Goal: Navigation & Orientation: Find specific page/section

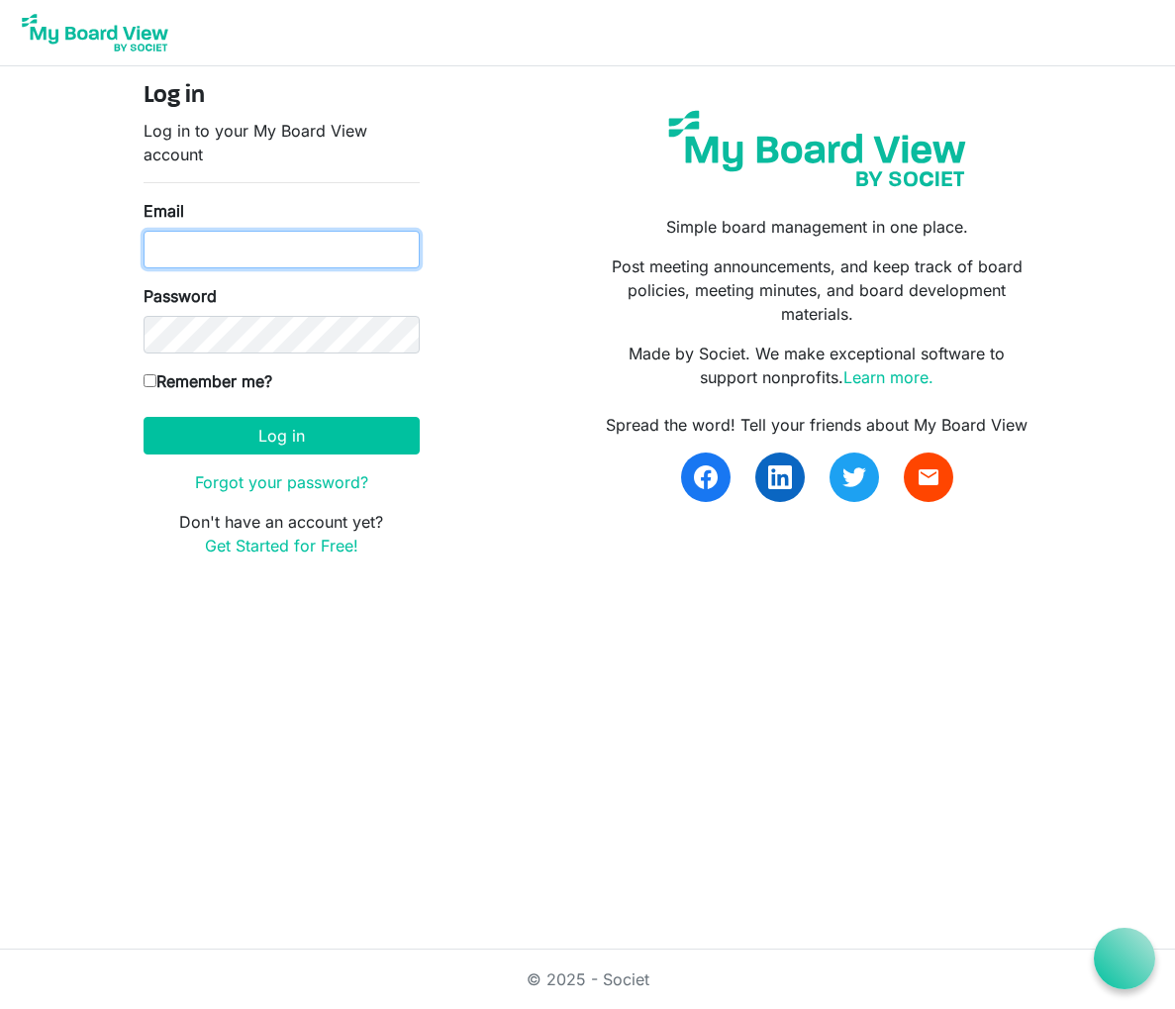
click at [172, 249] on input "Email" at bounding box center [282, 250] width 276 height 38
type input "sue@justsue.net"
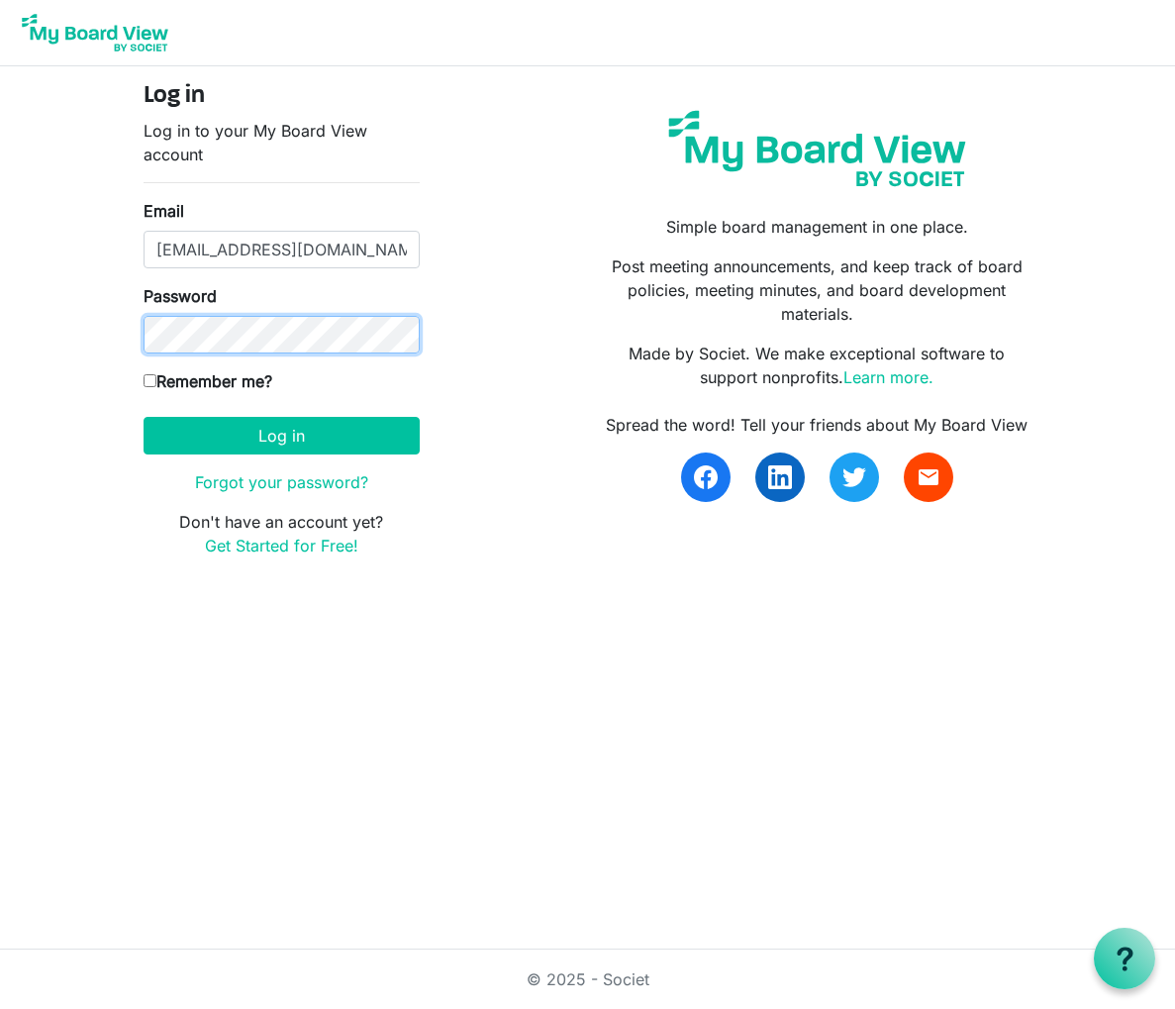
click at [144, 417] on button "Log in" at bounding box center [282, 436] width 276 height 38
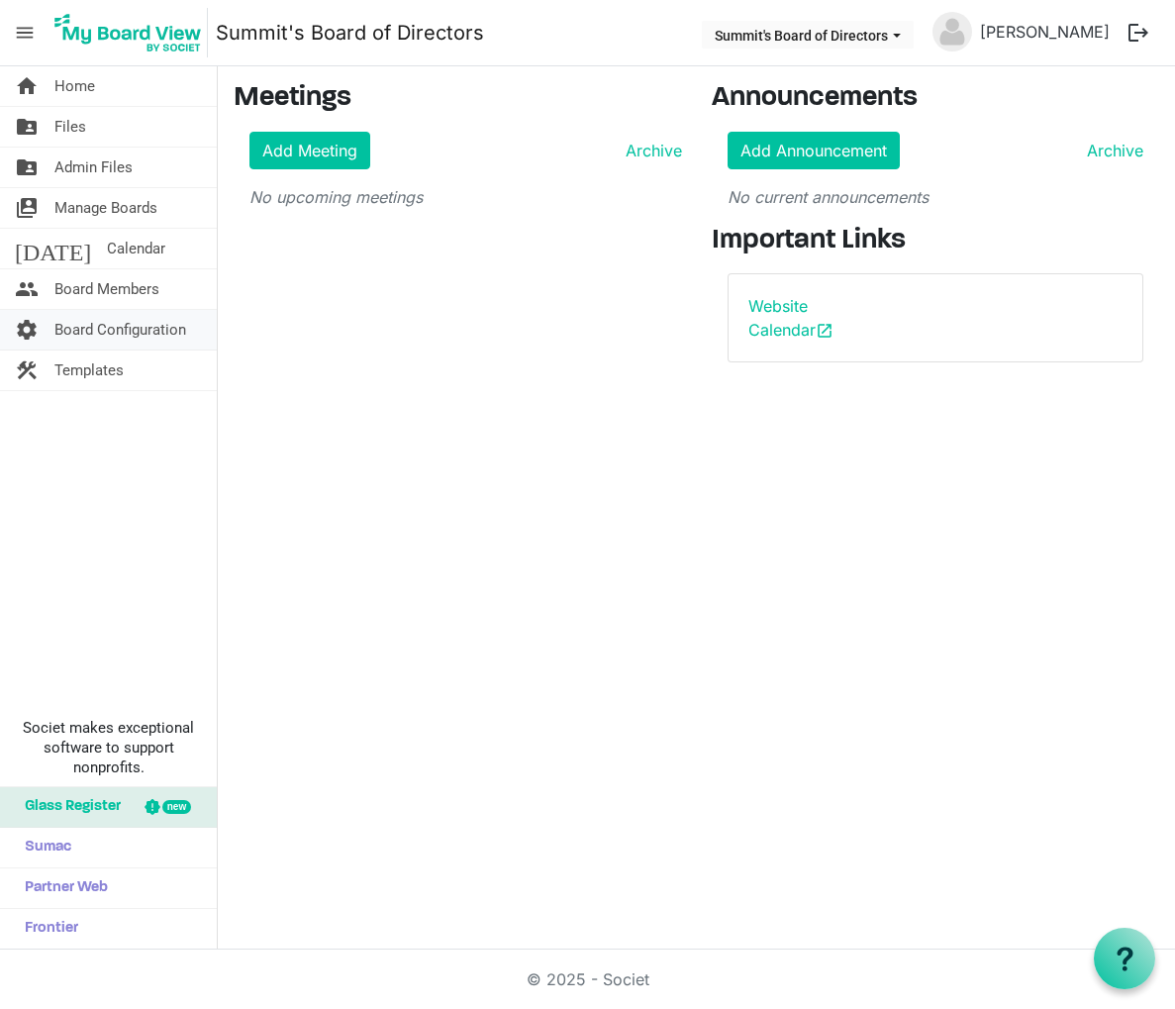
click at [148, 330] on span "Board Configuration" at bounding box center [120, 330] width 132 height 40
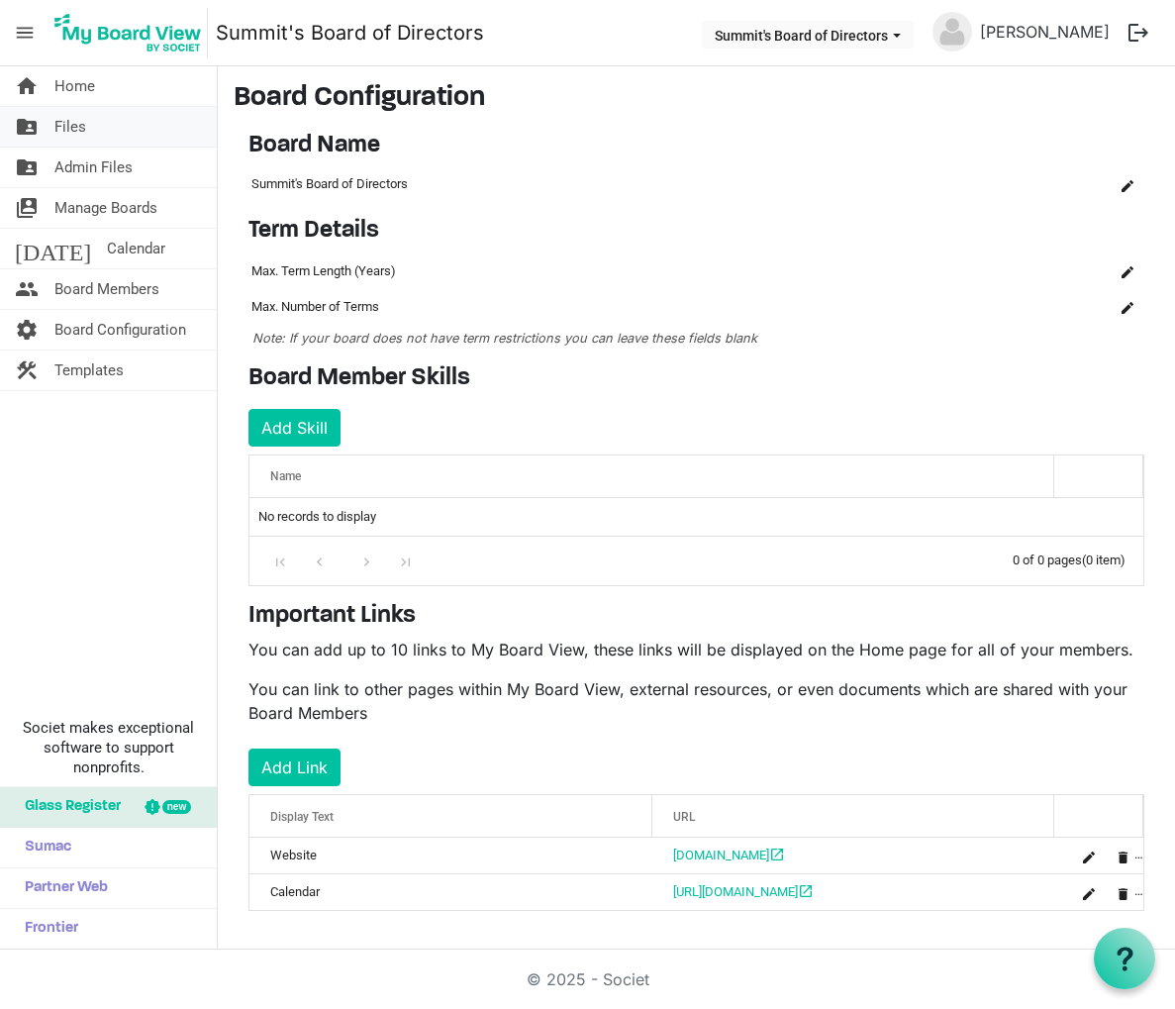
click at [79, 132] on span "Files" at bounding box center [70, 127] width 32 height 40
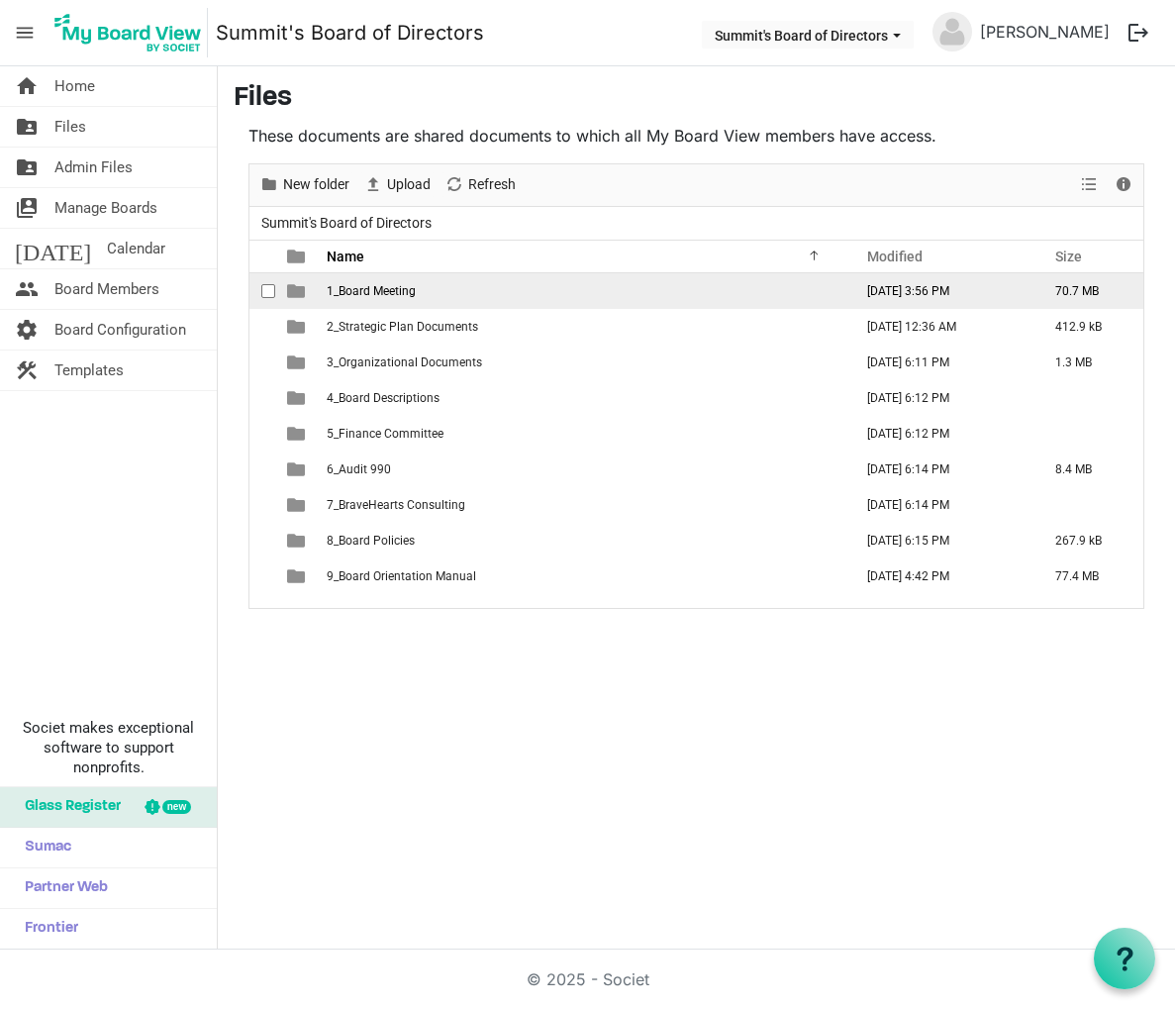
click at [353, 289] on span "1_Board Meeting" at bounding box center [371, 291] width 89 height 14
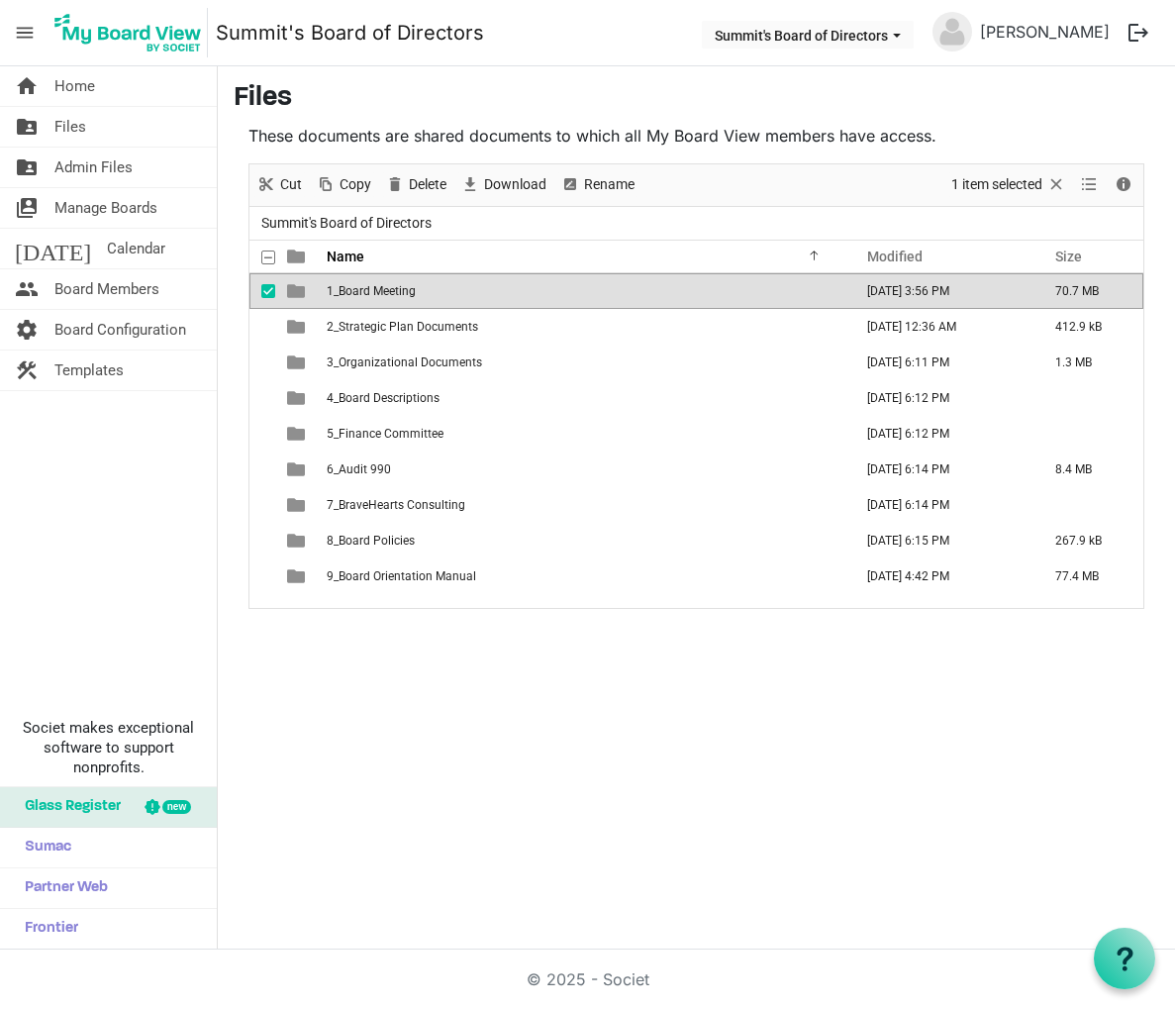
click at [268, 290] on span "checkbox" at bounding box center [268, 291] width 14 height 14
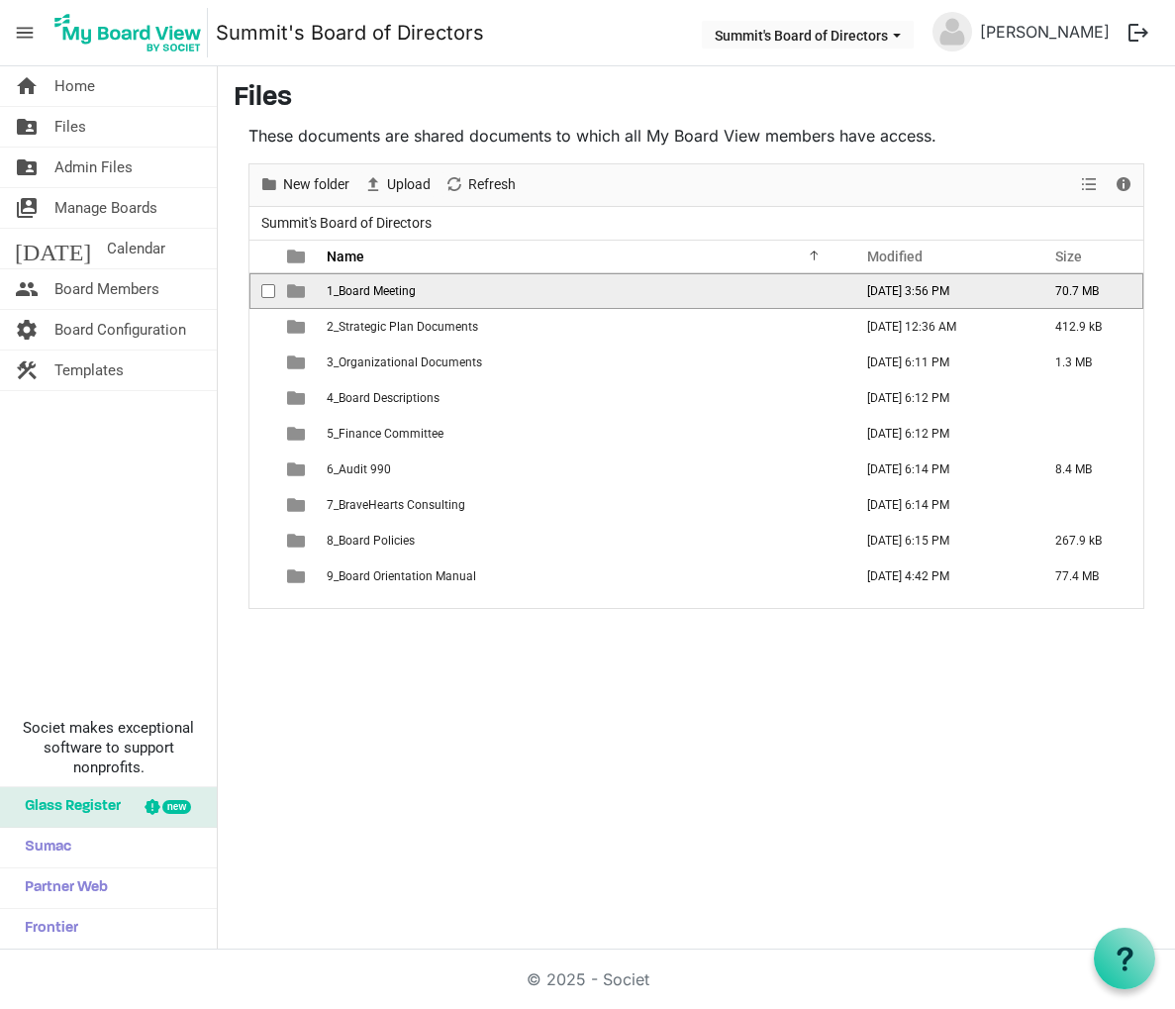
click at [441, 289] on td "1_Board Meeting" at bounding box center [584, 291] width 526 height 36
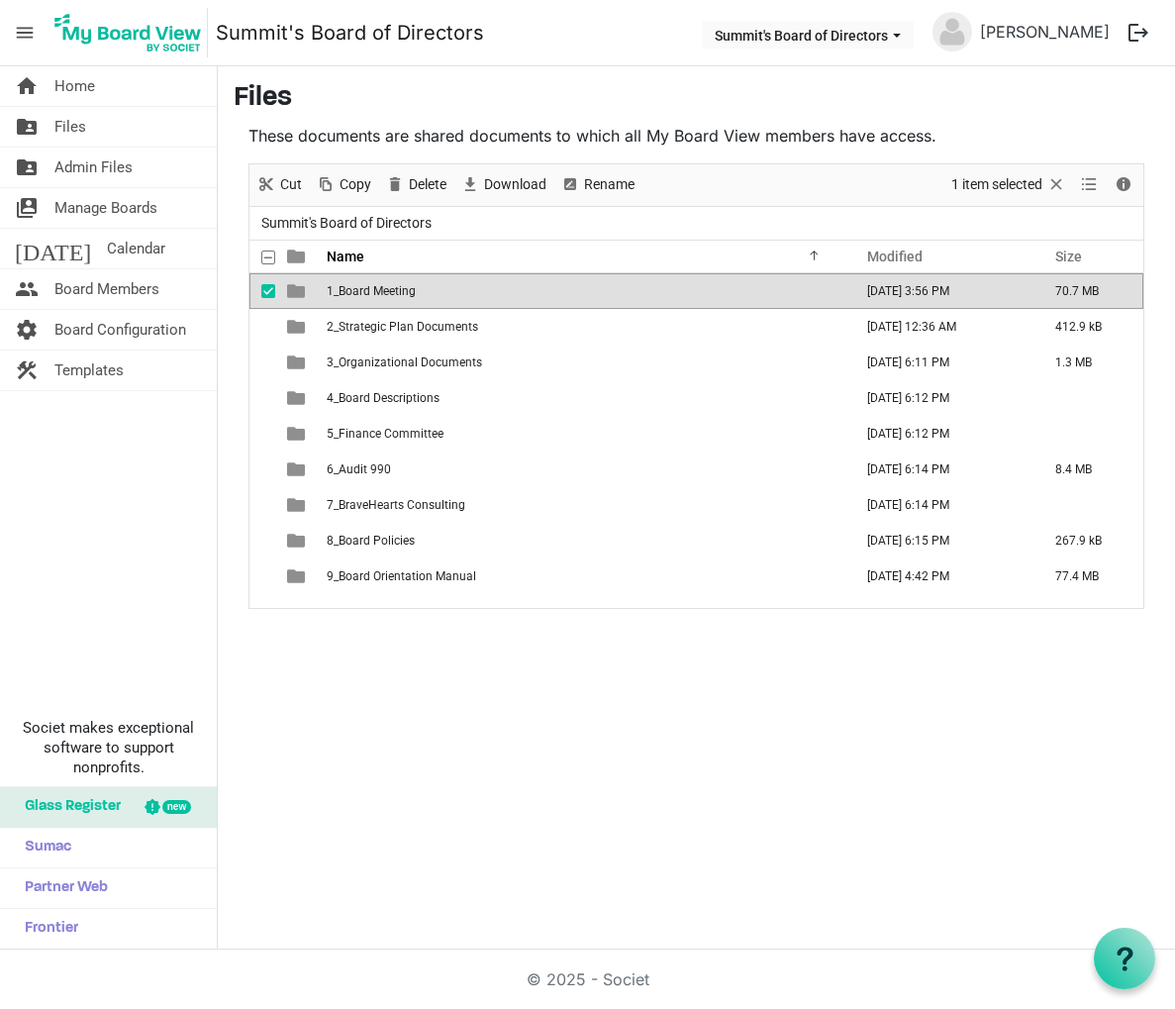
click at [441, 289] on td "1_Board Meeting" at bounding box center [584, 291] width 526 height 36
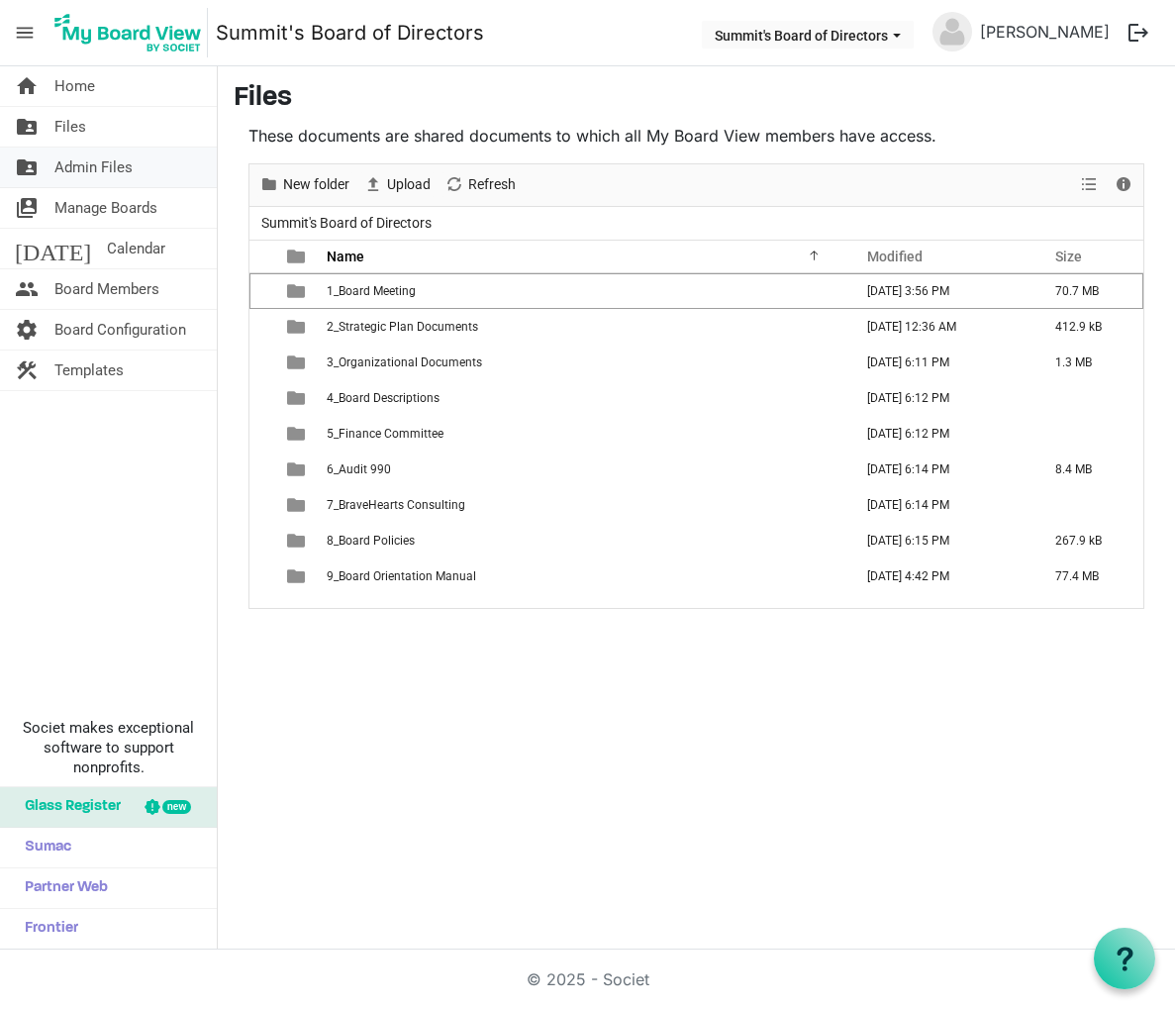
click at [87, 164] on span "Admin Files" at bounding box center [93, 167] width 78 height 40
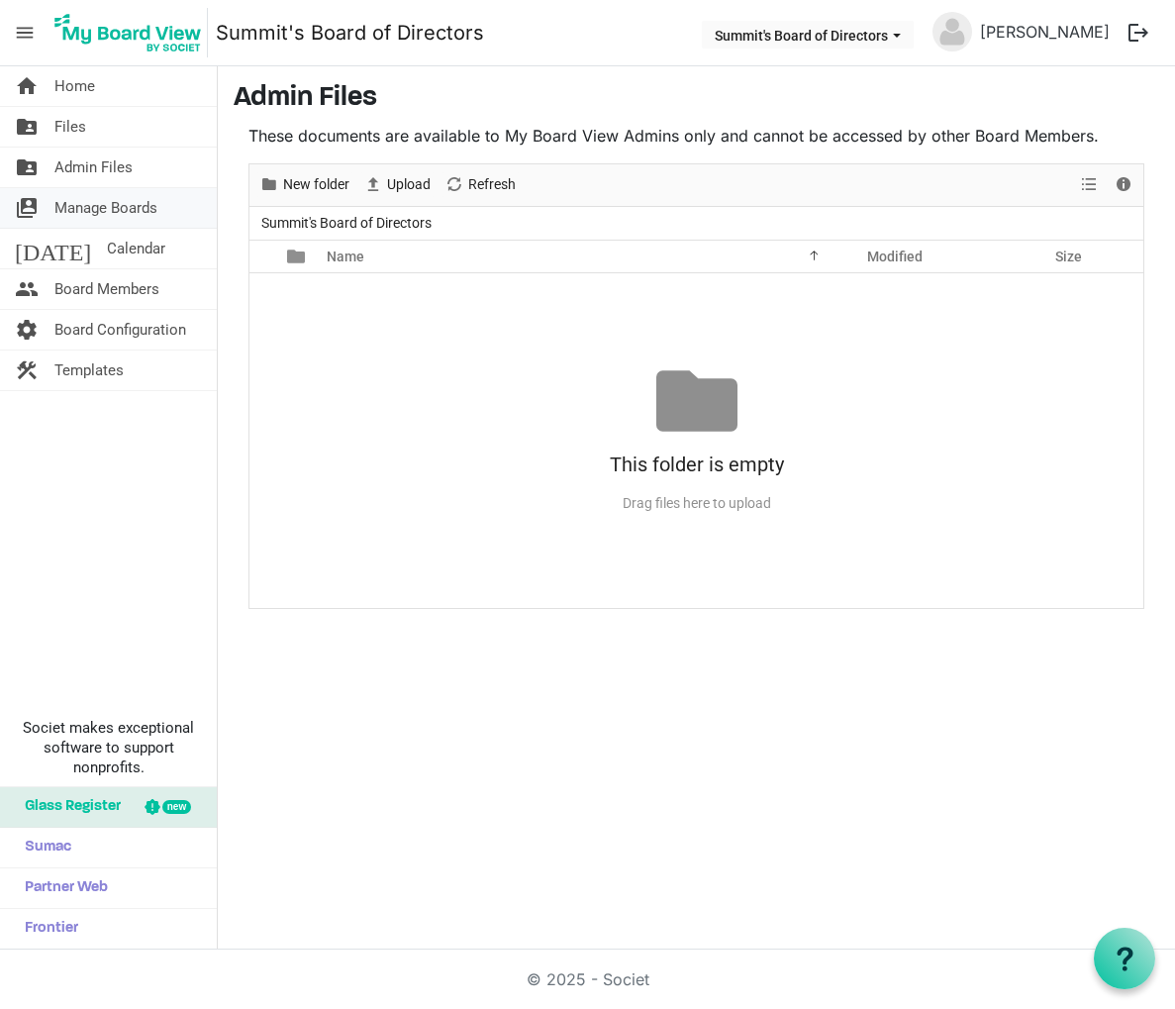
click at [103, 210] on span "Manage Boards" at bounding box center [105, 208] width 103 height 40
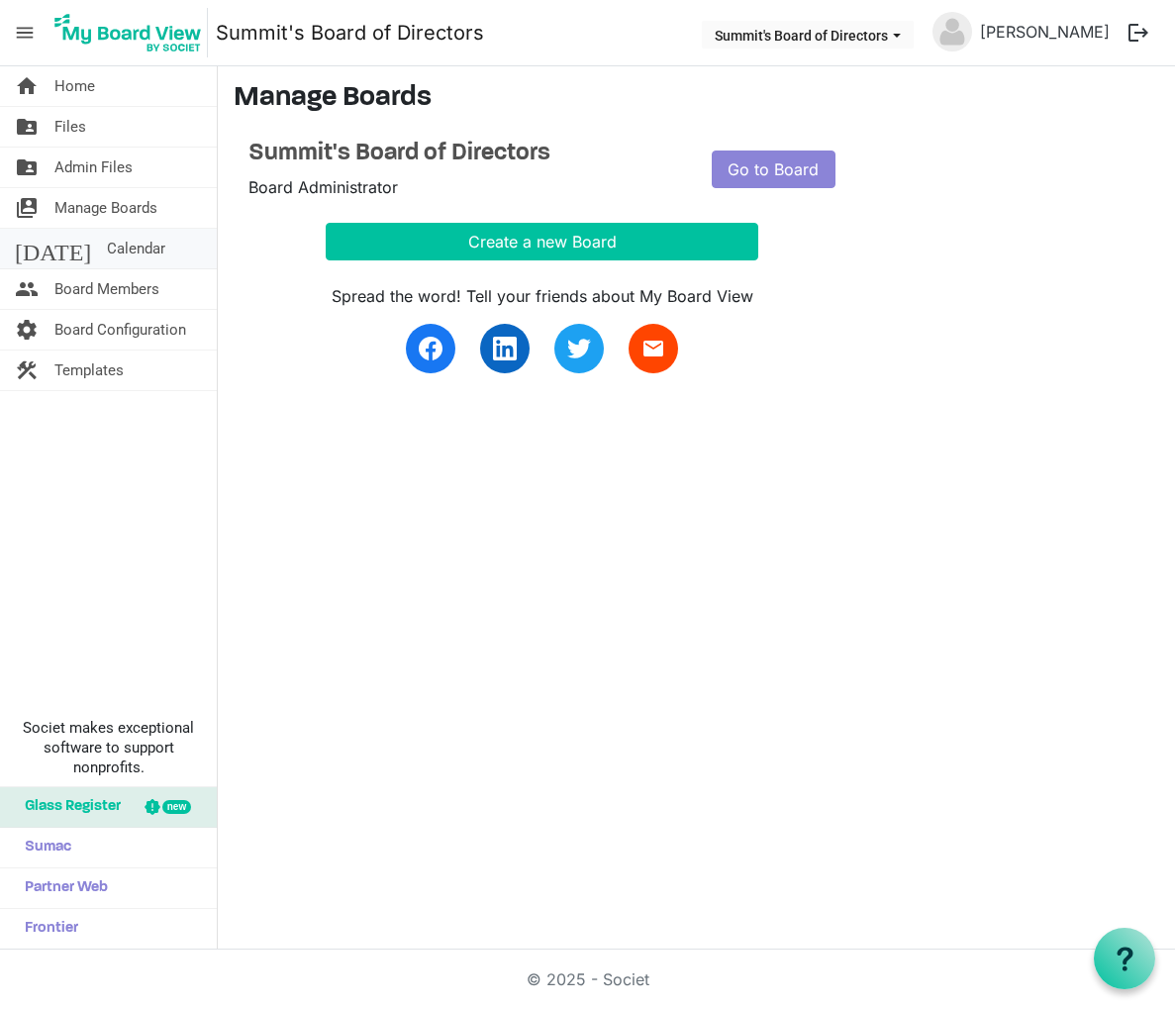
click at [107, 251] on span "Calendar" at bounding box center [136, 249] width 58 height 40
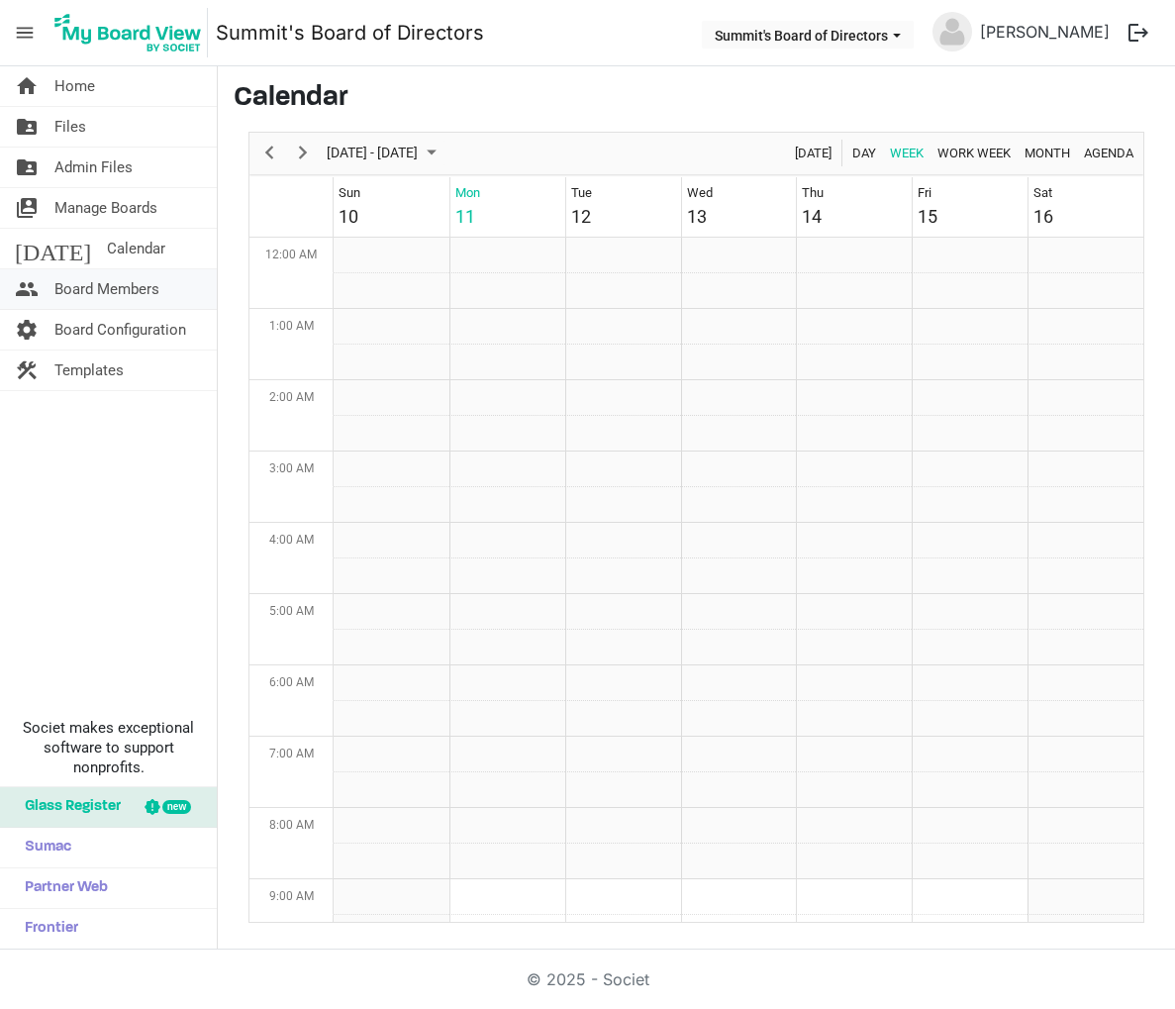
scroll to position [641, 0]
click at [116, 290] on span "Board Members" at bounding box center [106, 289] width 105 height 40
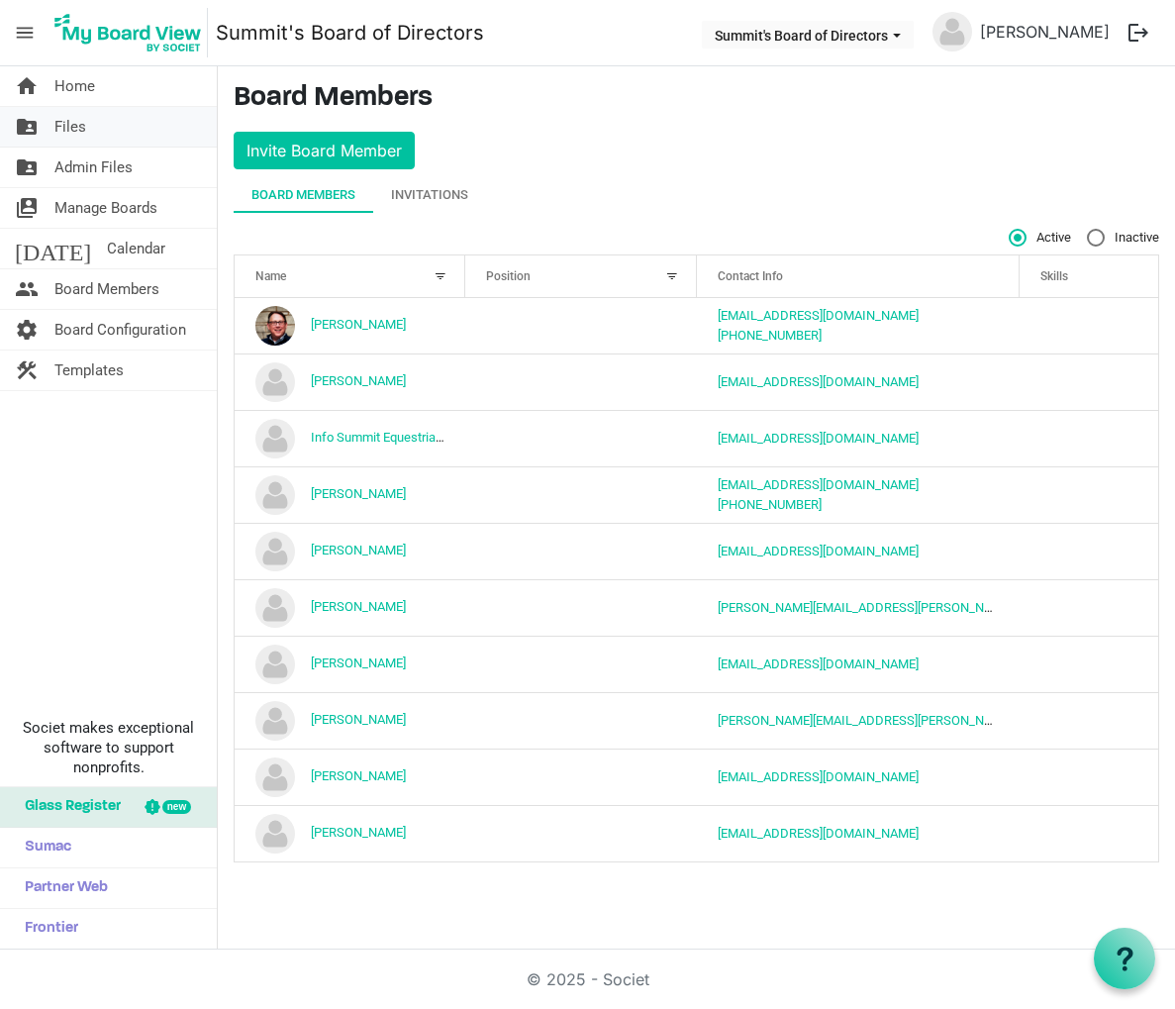
click at [72, 128] on span "Files" at bounding box center [70, 127] width 32 height 40
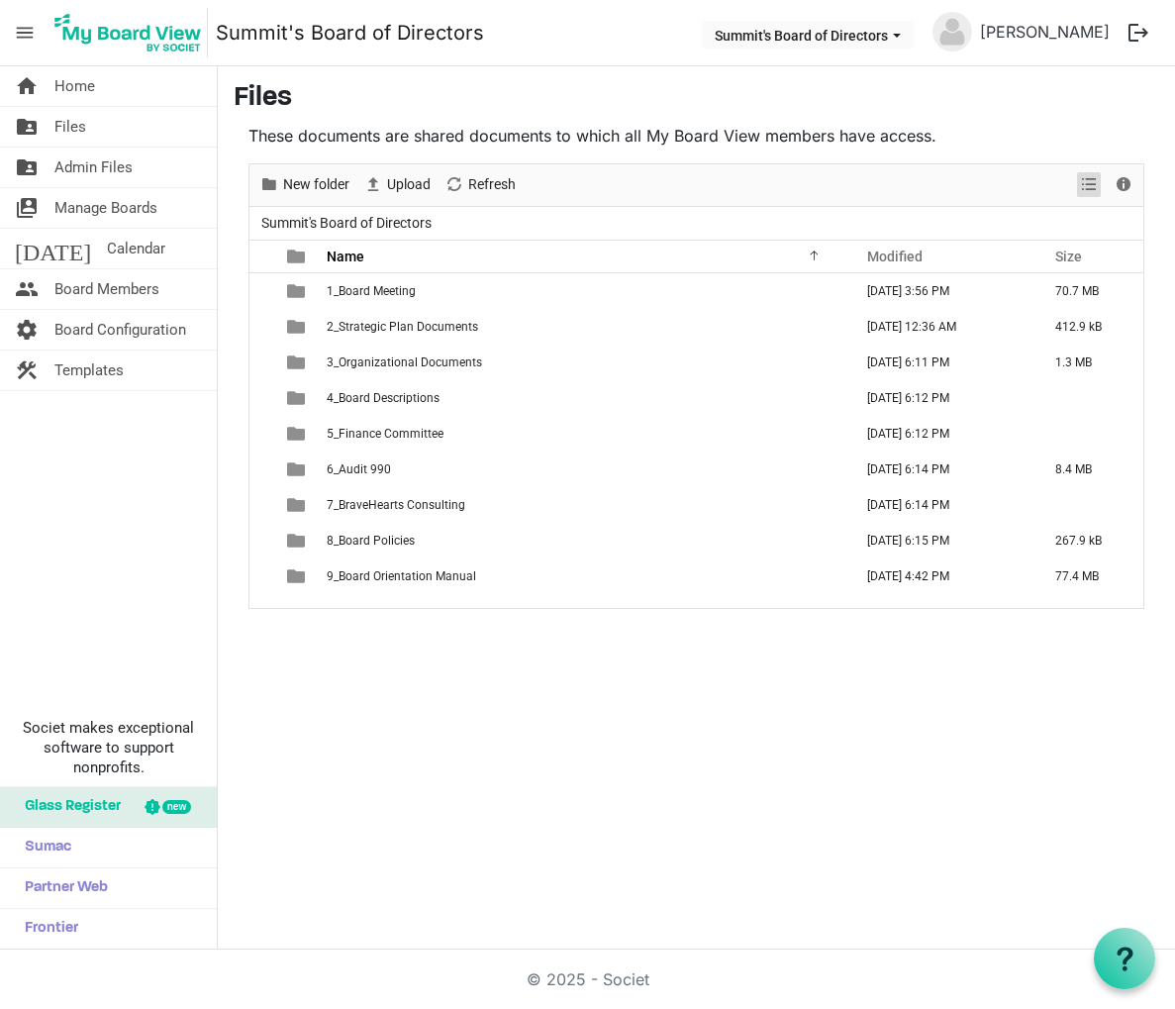
click at [1095, 184] on span "View dropdownbutton" at bounding box center [1089, 184] width 24 height 25
click at [1092, 222] on li "Large icons" at bounding box center [1100, 223] width 150 height 36
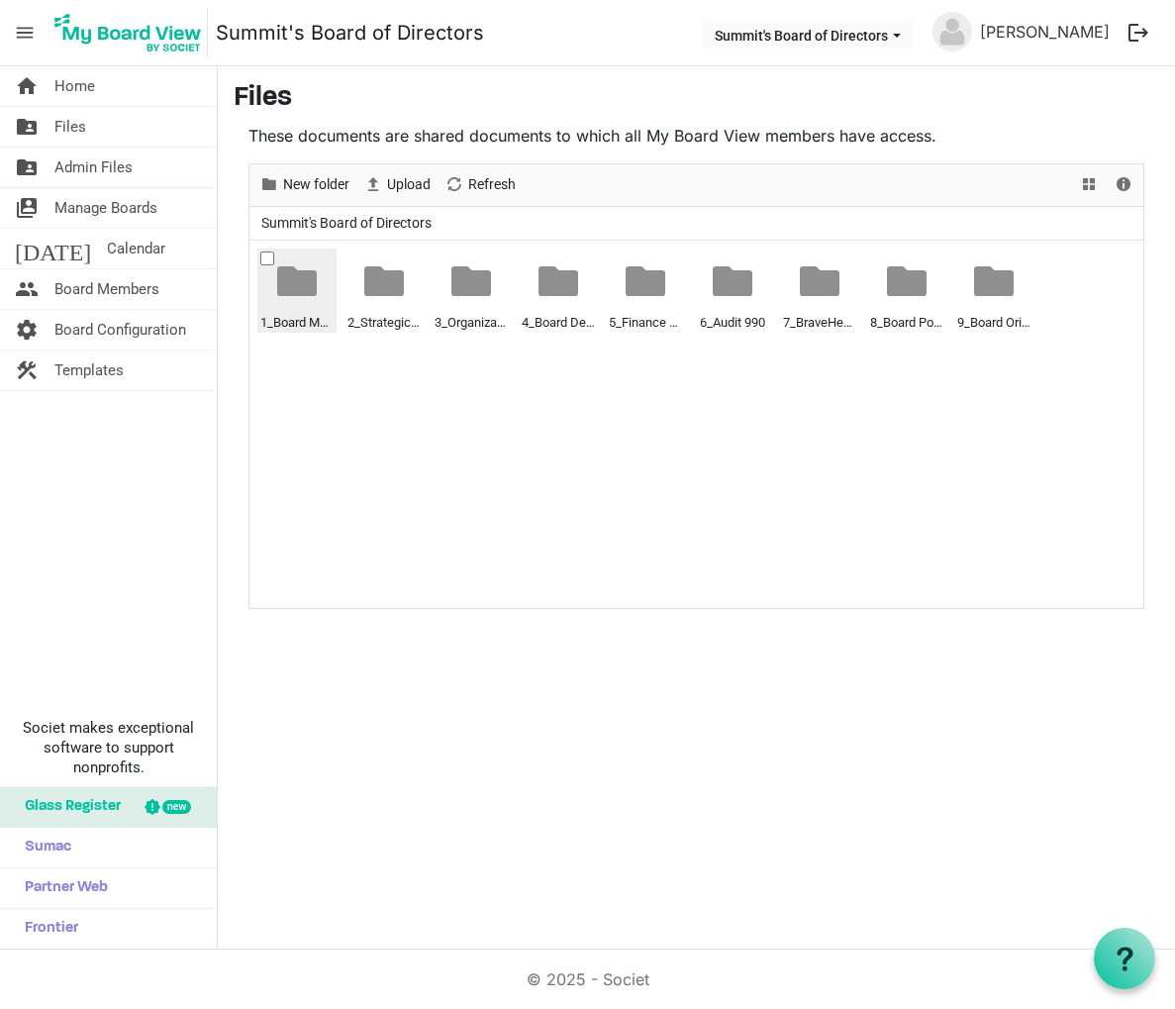
click at [300, 289] on div at bounding box center [297, 281] width 40 height 40
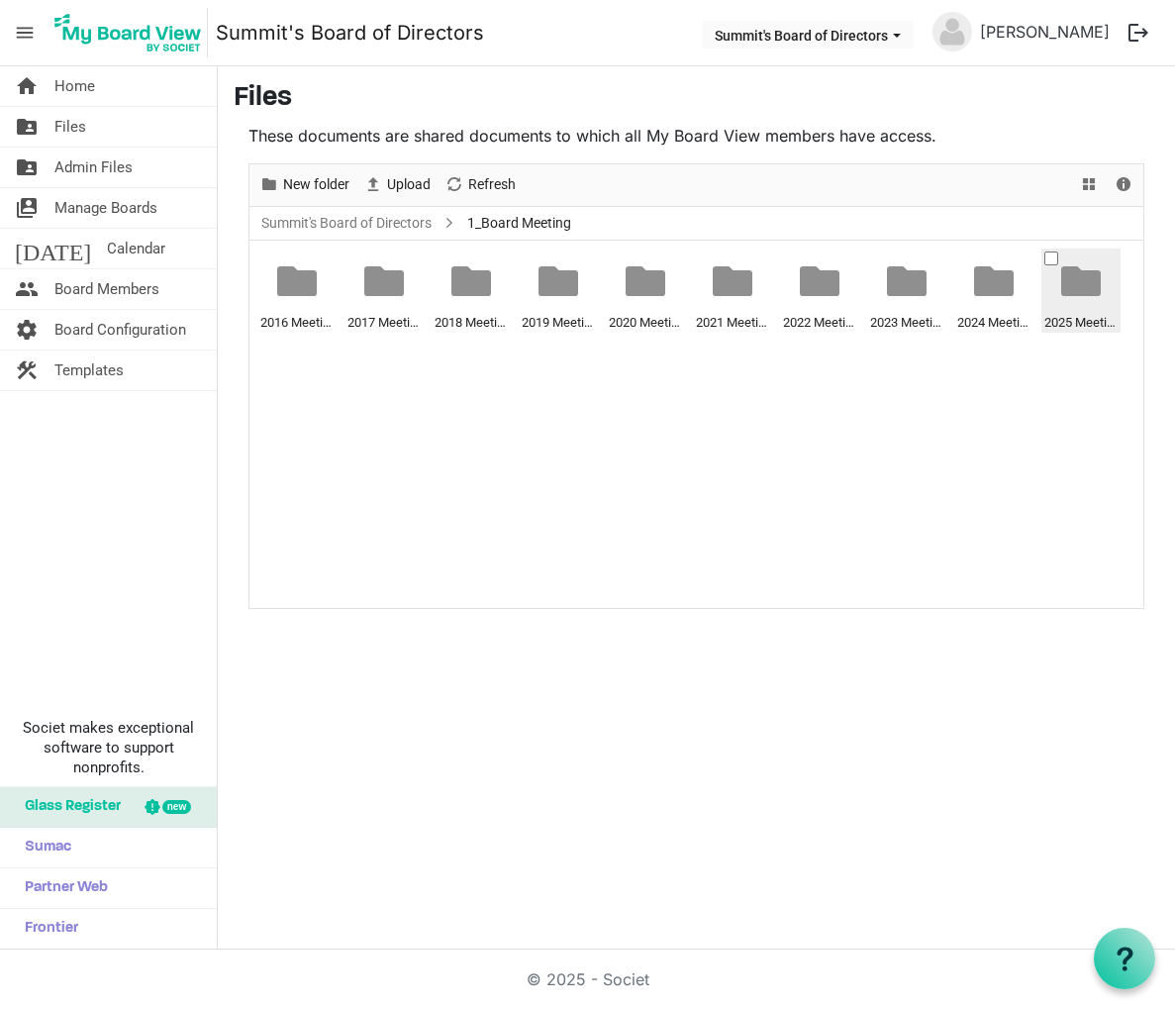
click at [1080, 287] on div at bounding box center [1081, 281] width 40 height 40
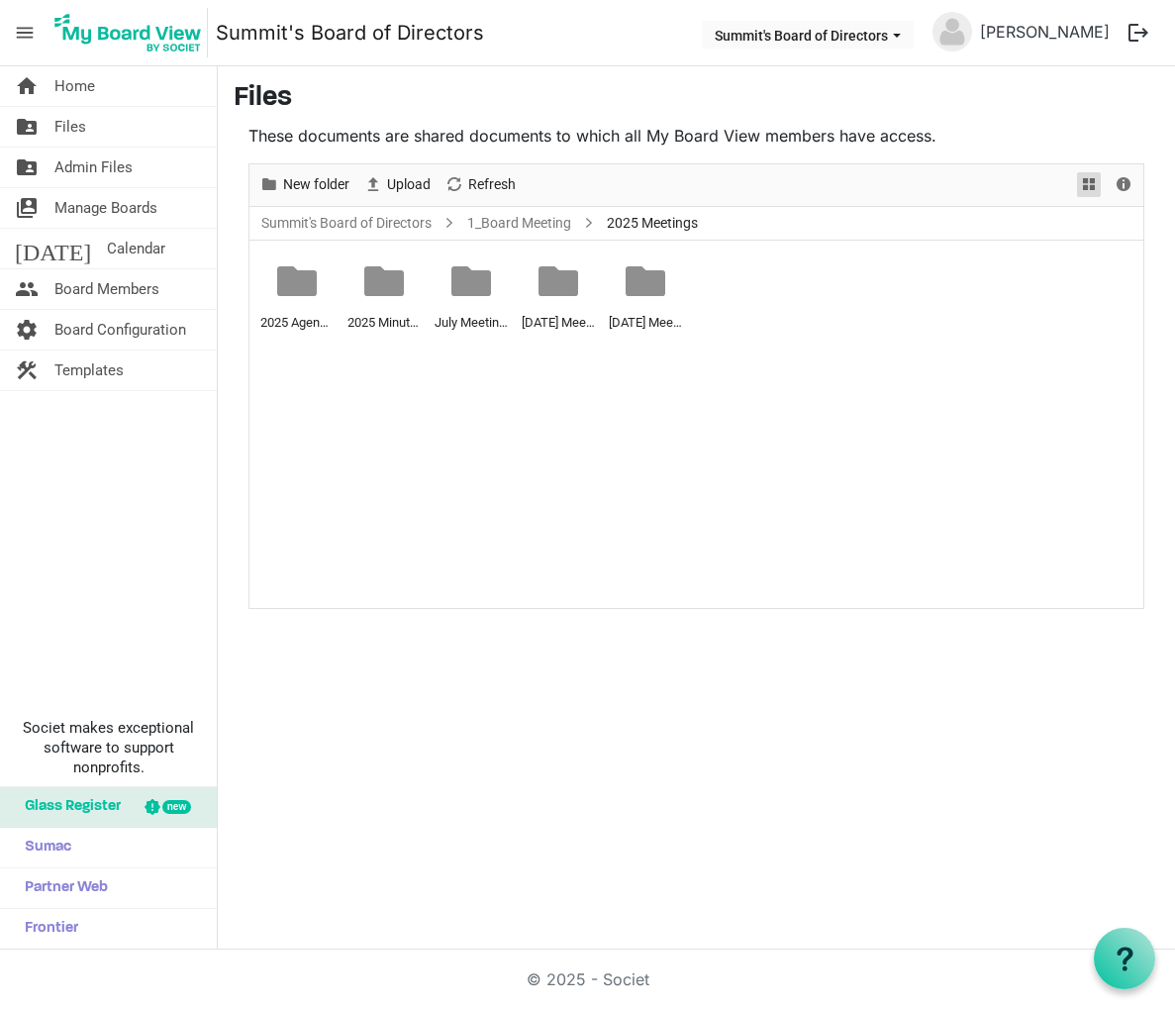
click at [1094, 181] on span "View dropdownbutton" at bounding box center [1089, 184] width 24 height 25
click at [1096, 260] on li "Details" at bounding box center [1100, 259] width 150 height 36
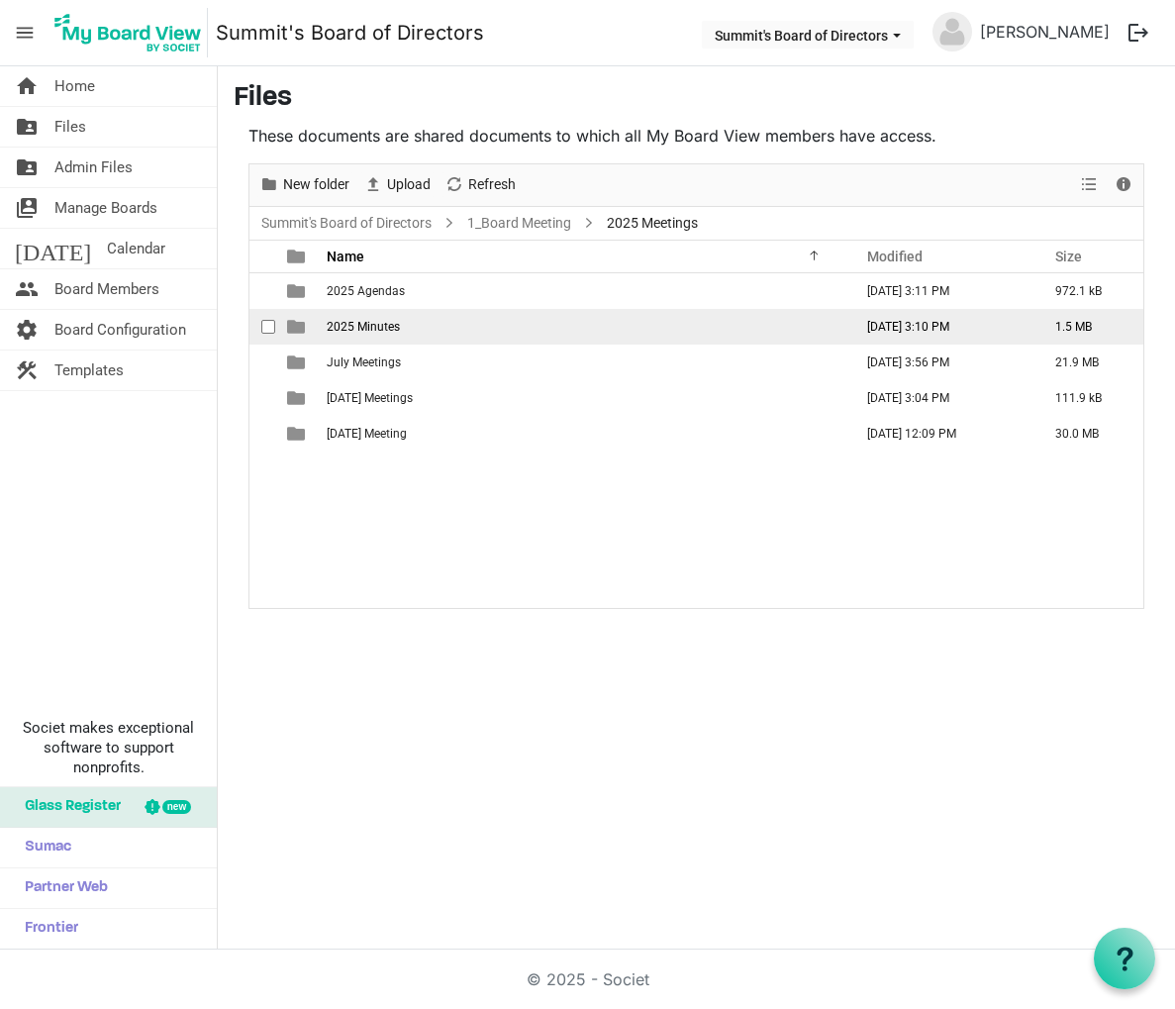
click at [294, 329] on span "is template cell column header type" at bounding box center [296, 327] width 18 height 18
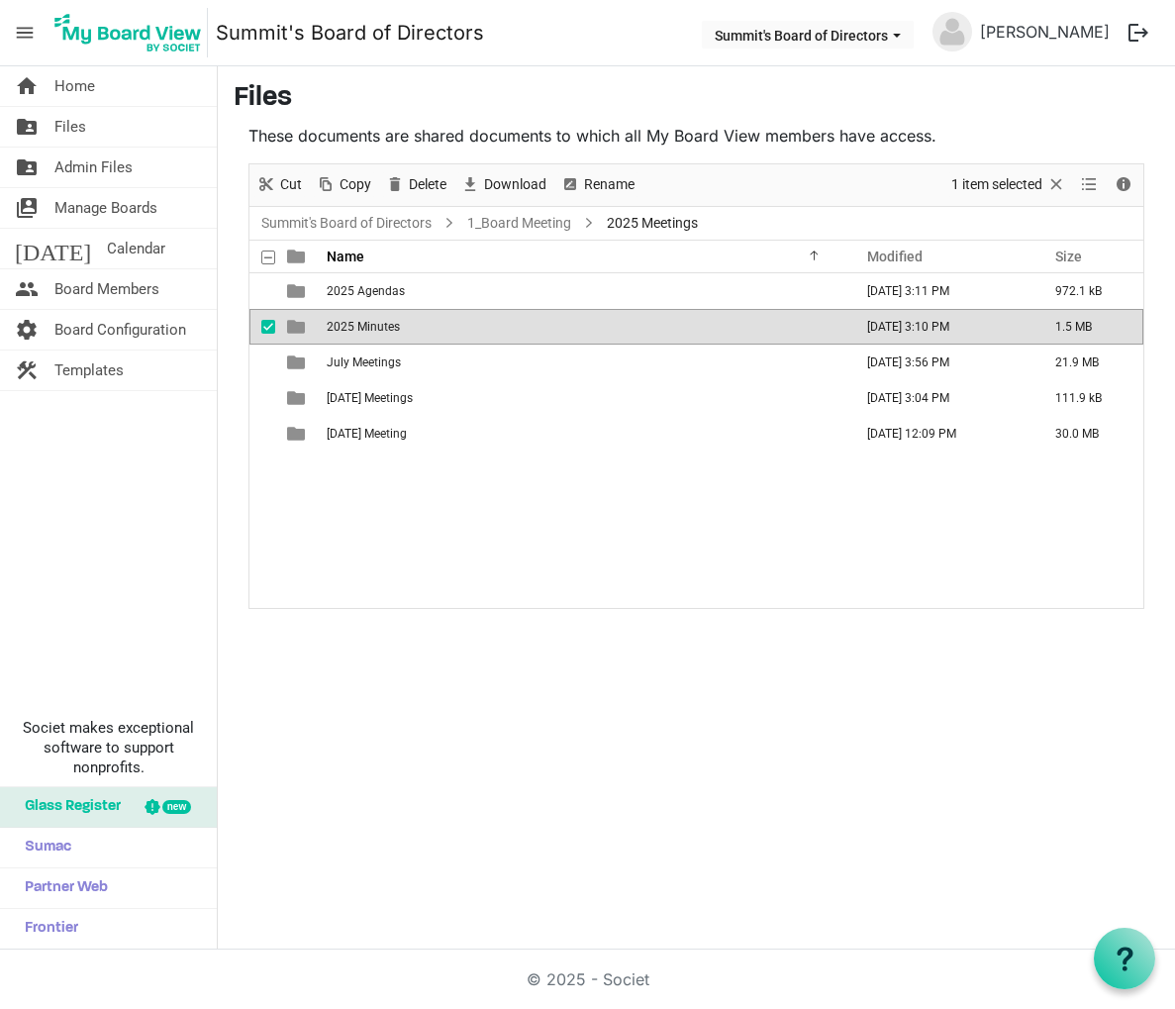
click at [294, 329] on span "is template cell column header type" at bounding box center [296, 327] width 18 height 18
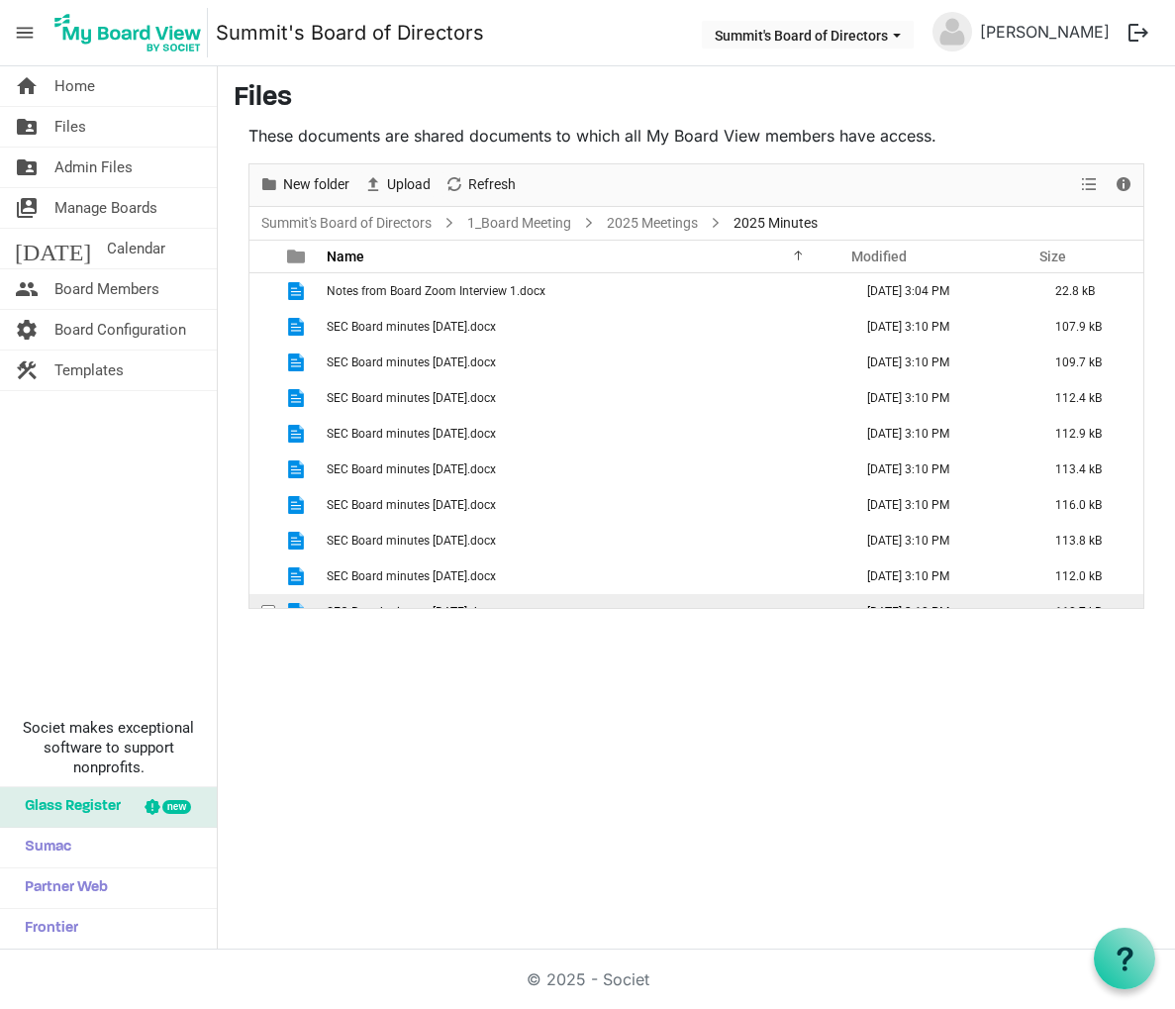
scroll to position [200, 0]
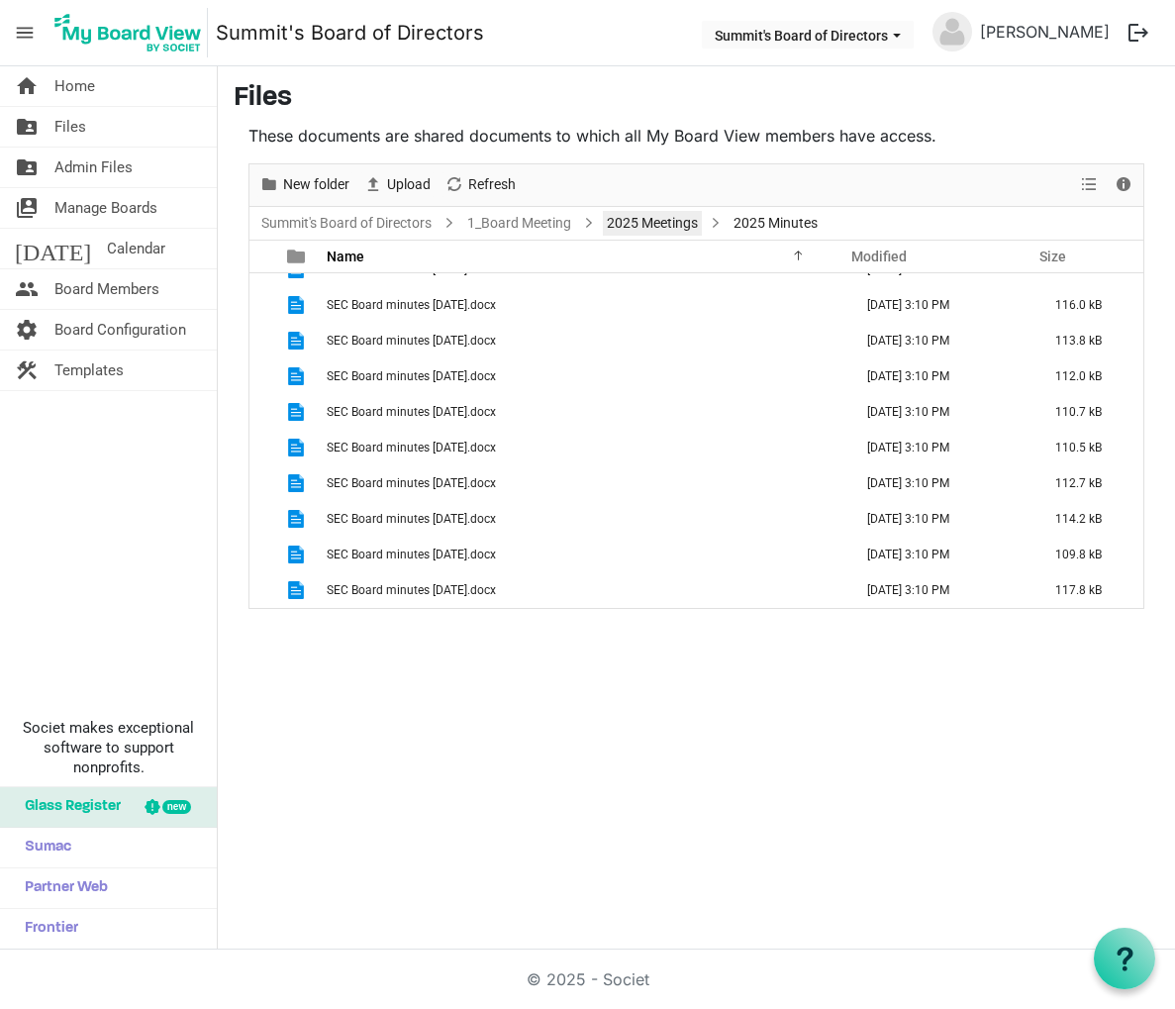
click at [660, 227] on link "2025 Meetings" at bounding box center [652, 223] width 99 height 25
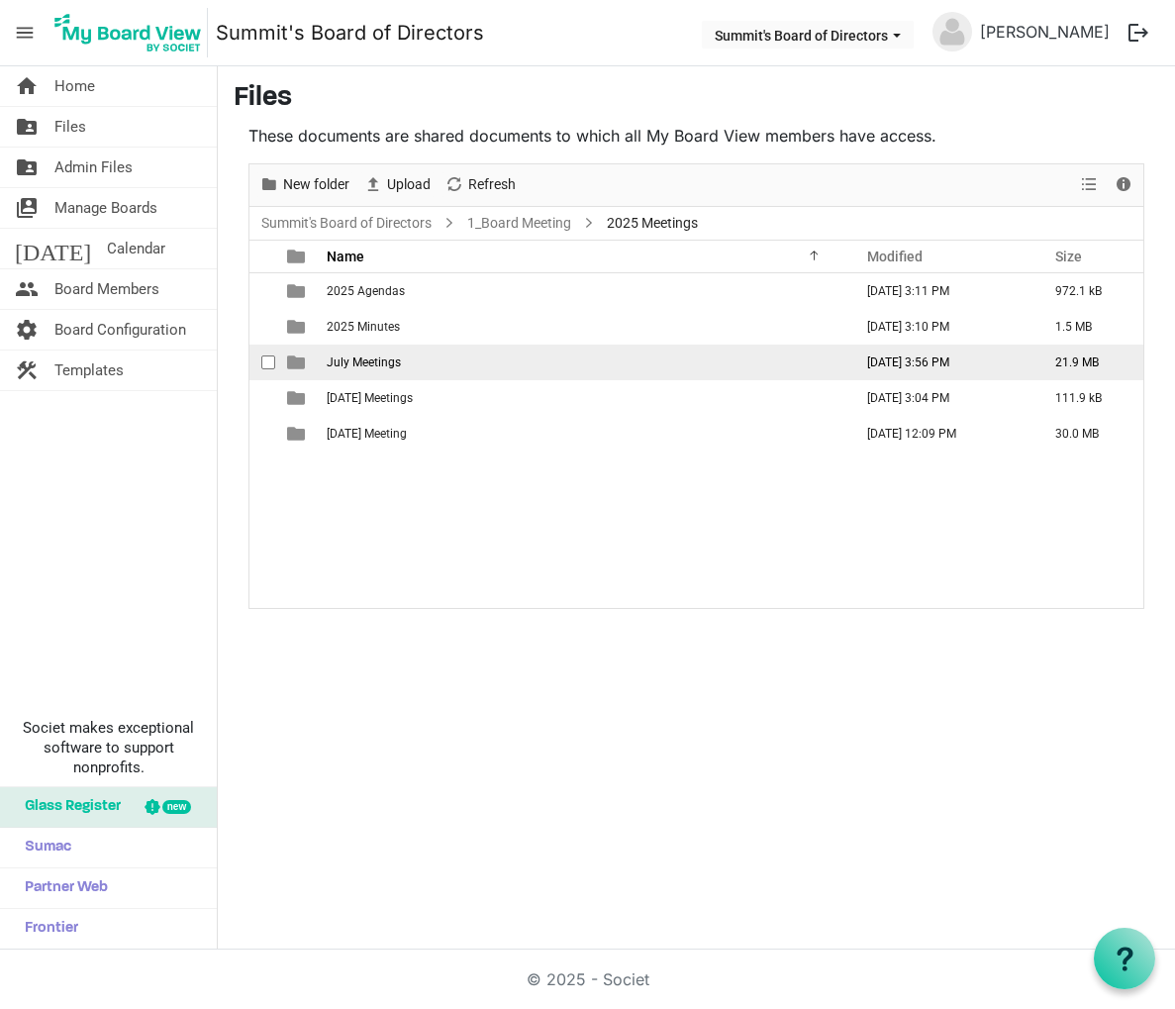
click at [373, 363] on span "July Meetings" at bounding box center [364, 362] width 74 height 14
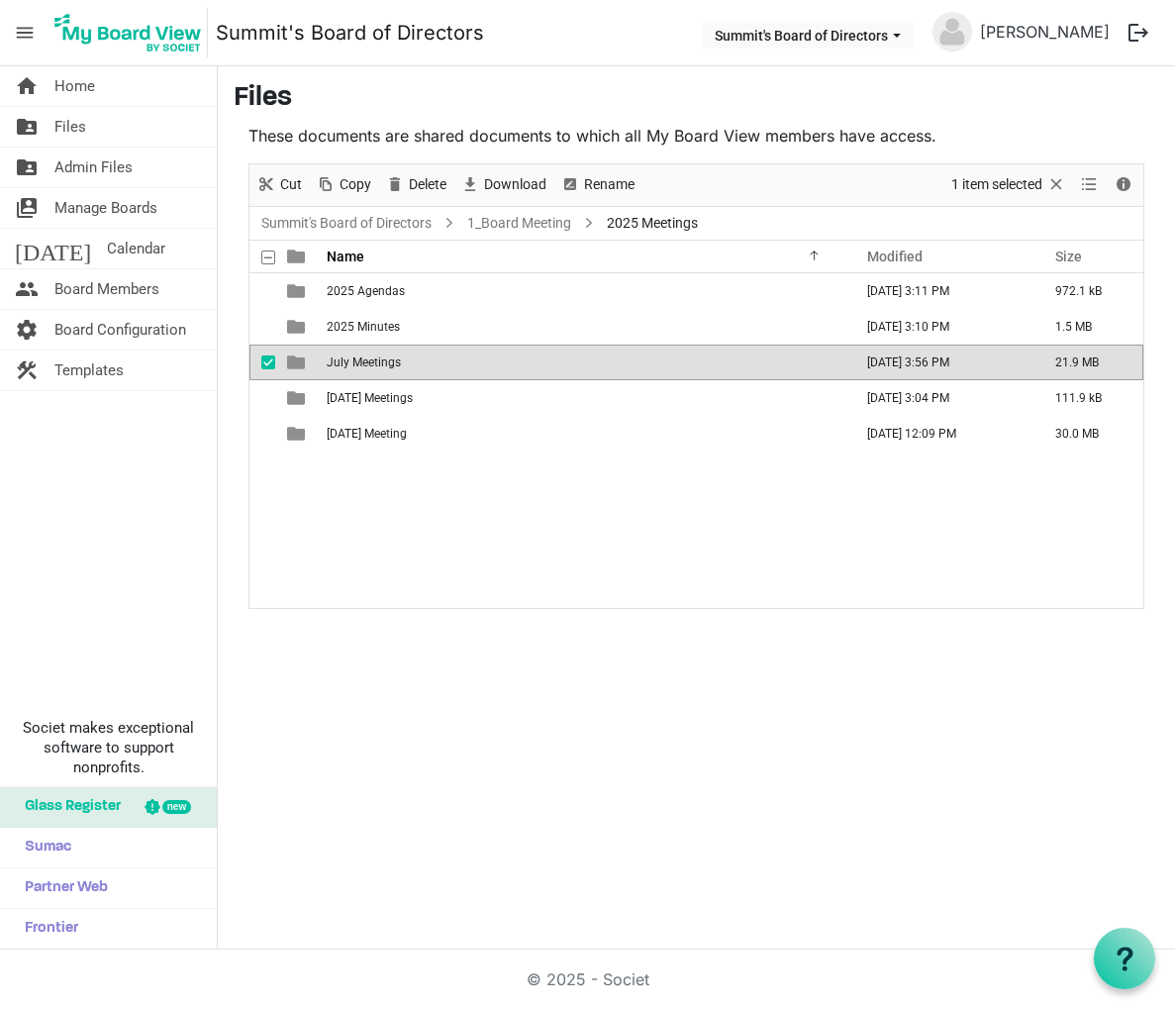
click at [373, 363] on span "July Meetings" at bounding box center [364, 362] width 74 height 14
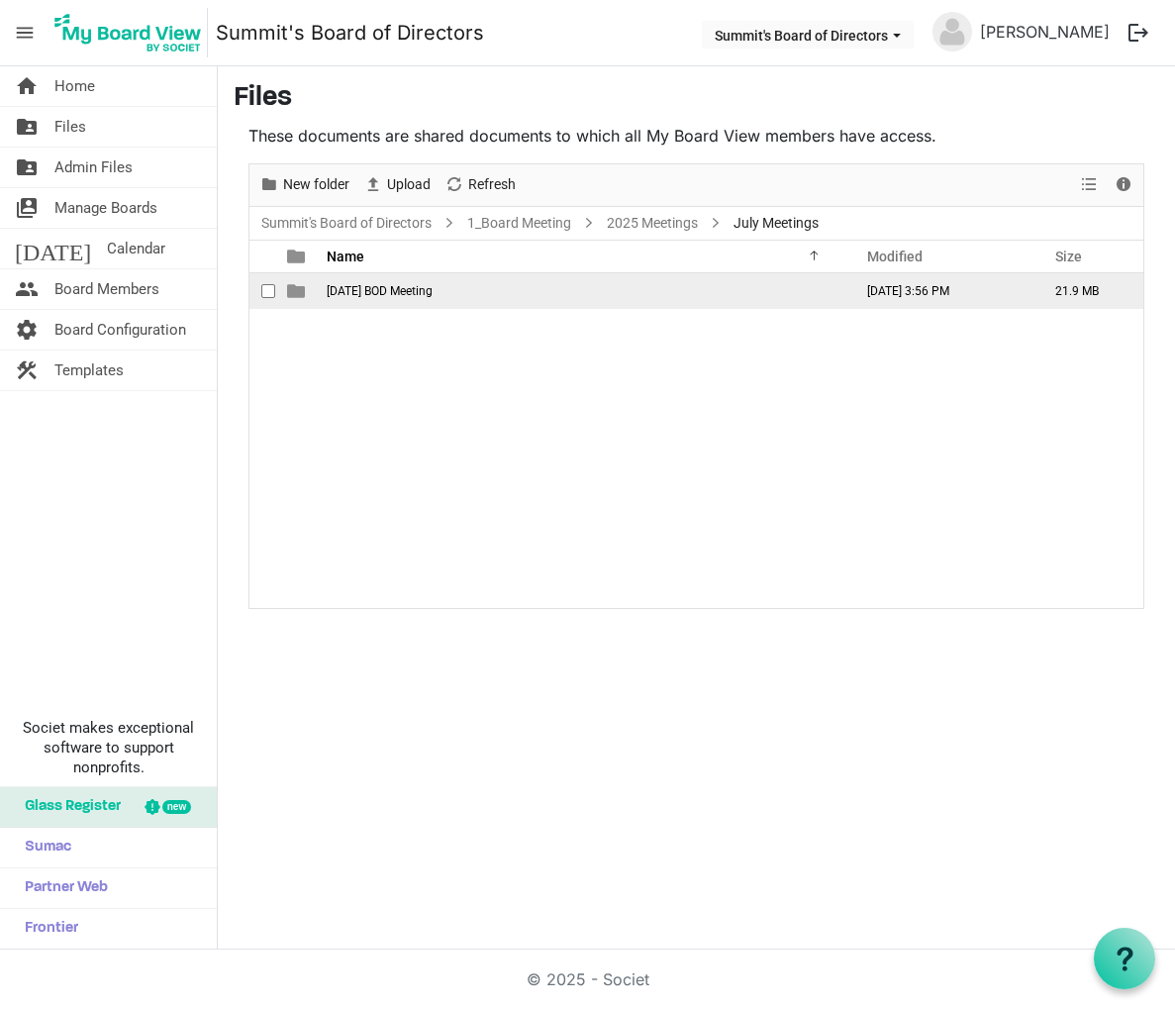
click at [384, 292] on span "July 14th BOD Meeting" at bounding box center [380, 291] width 106 height 14
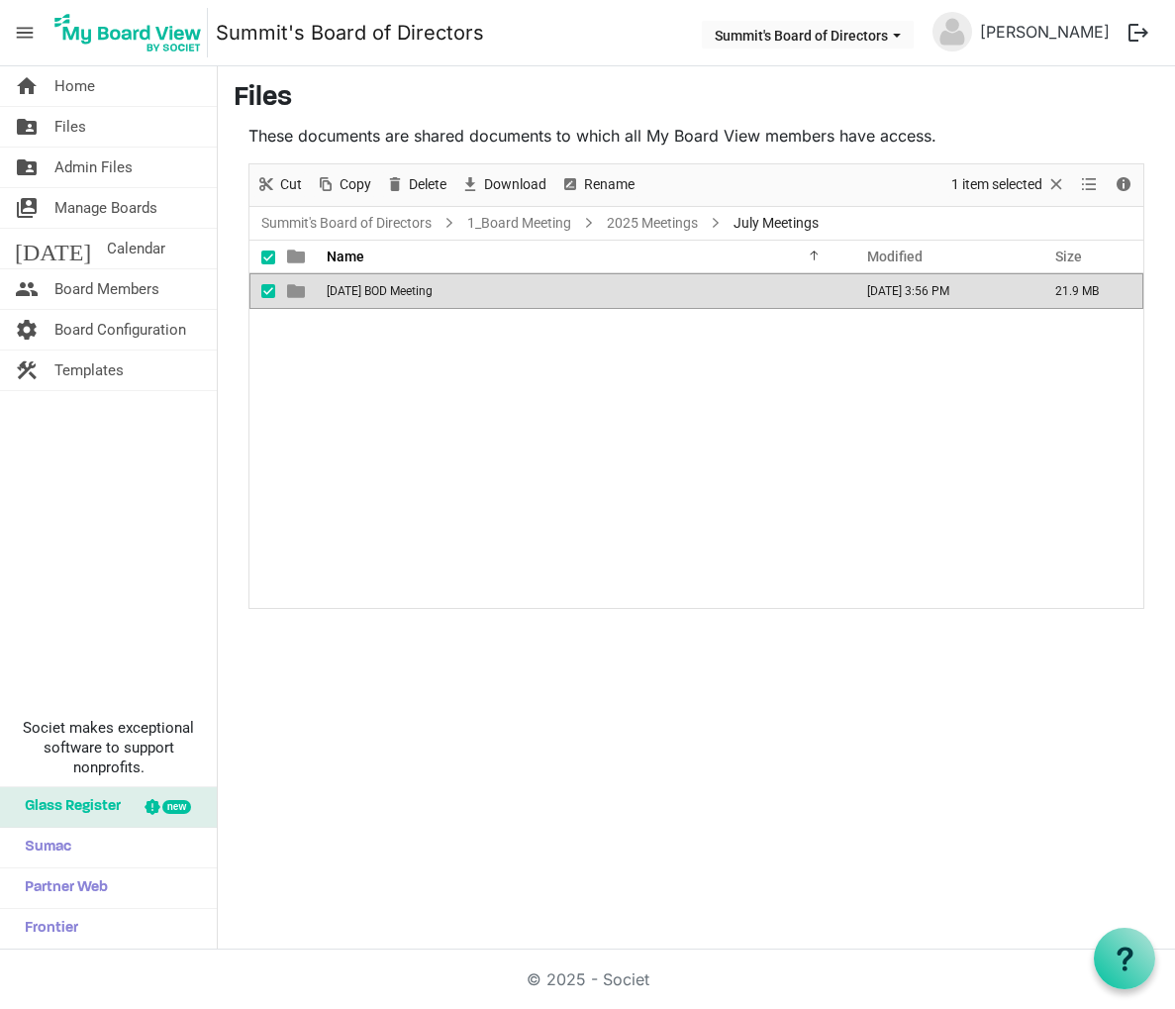
click at [384, 292] on span "July 14th BOD Meeting" at bounding box center [380, 291] width 106 height 14
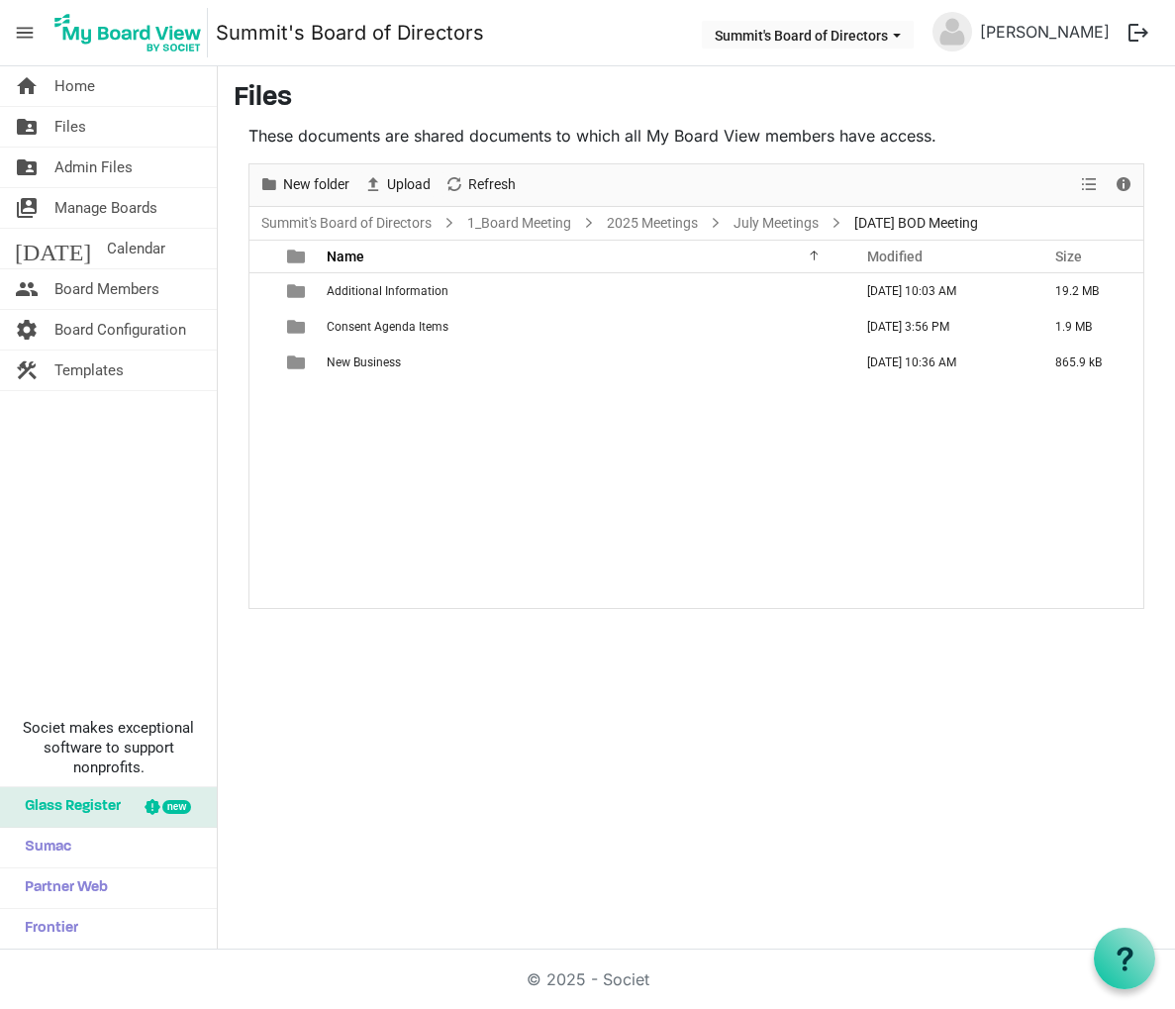
click at [1134, 33] on button "logout" at bounding box center [1139, 33] width 42 height 42
